Goal: Check status: Check status

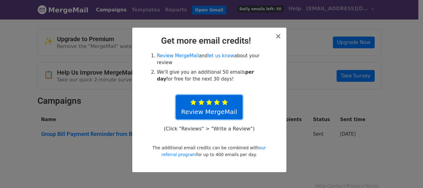
click at [222, 99] on icon at bounding box center [225, 102] width 6 height 6
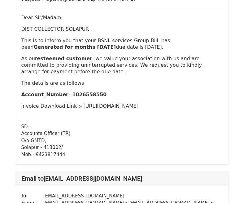
scroll to position [6858, 0]
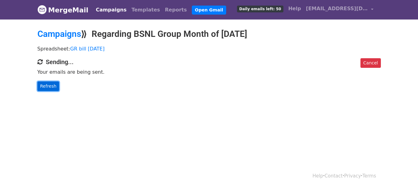
click at [47, 88] on link "Refresh" at bounding box center [48, 86] width 22 height 10
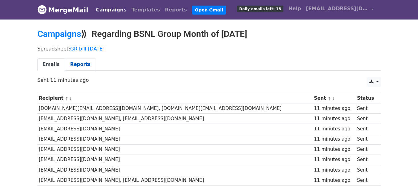
click at [80, 60] on link "Reports" at bounding box center [80, 64] width 31 height 13
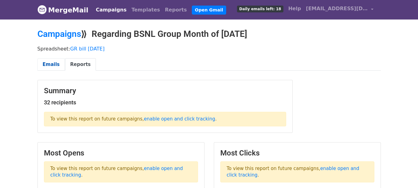
click at [41, 64] on link "Emails" at bounding box center [51, 64] width 28 height 13
